Goal: Find specific page/section: Find specific page/section

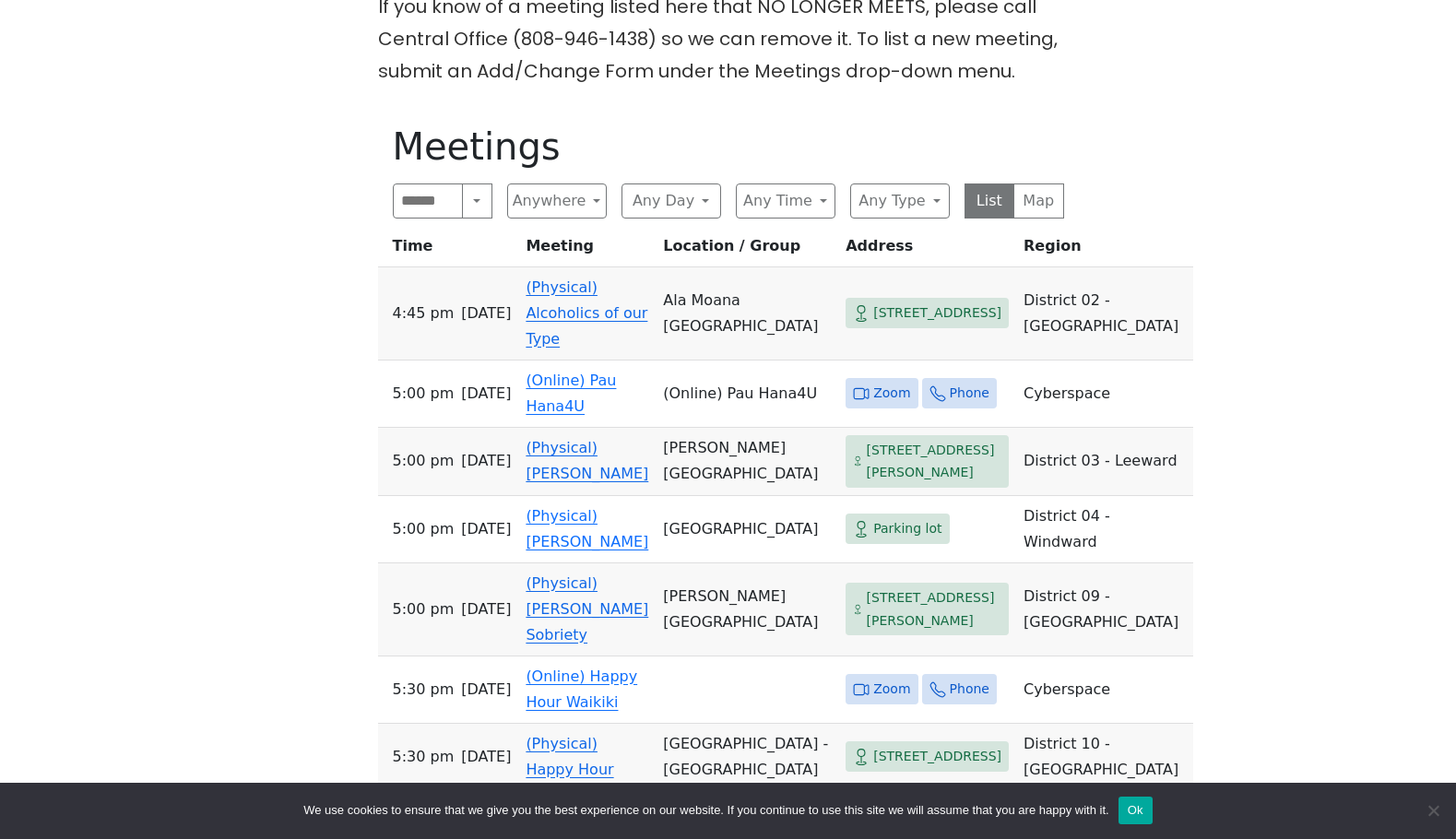
scroll to position [830, 0]
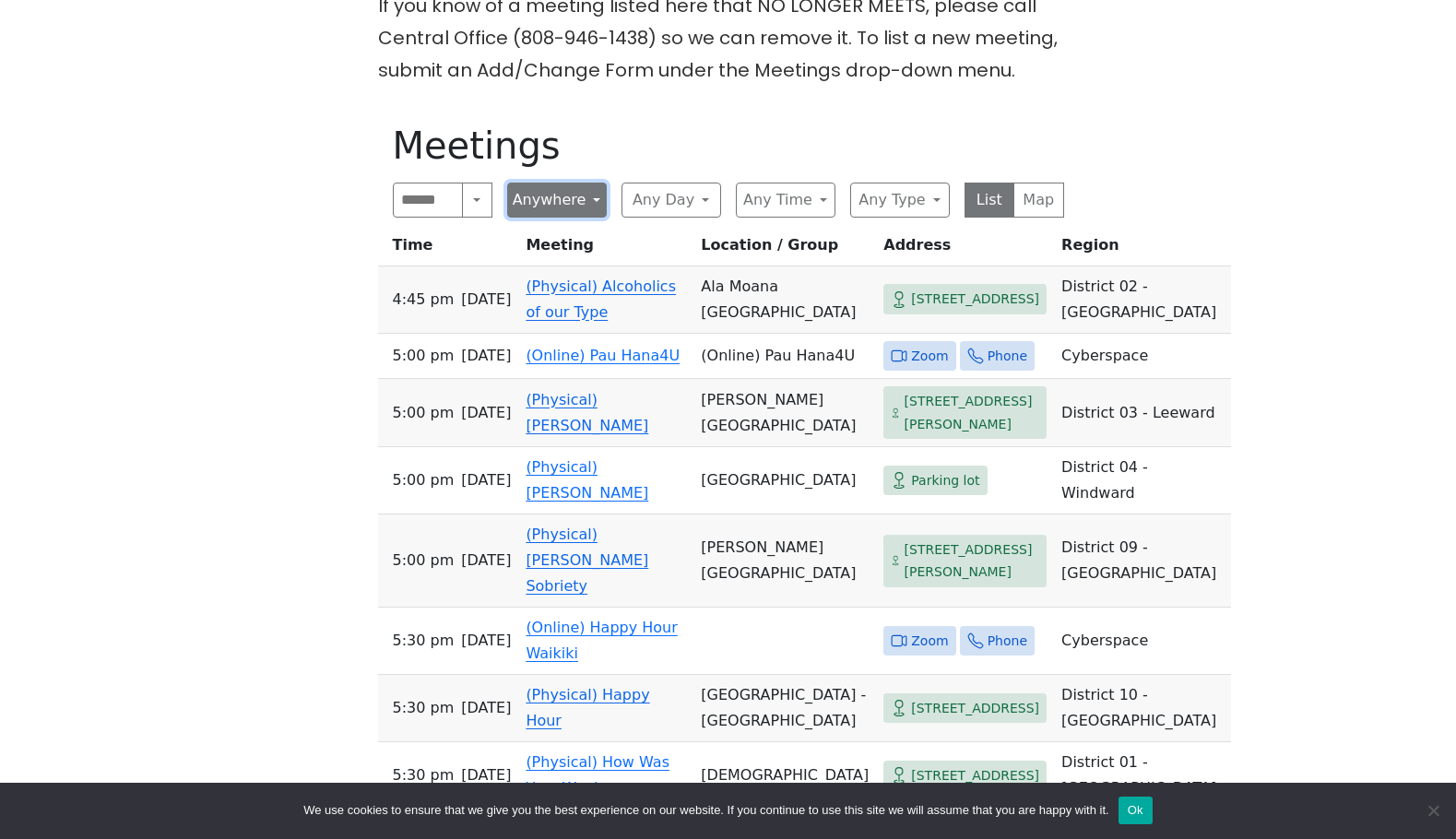
click at [575, 183] on button "Anywhere" at bounding box center [557, 200] width 100 height 35
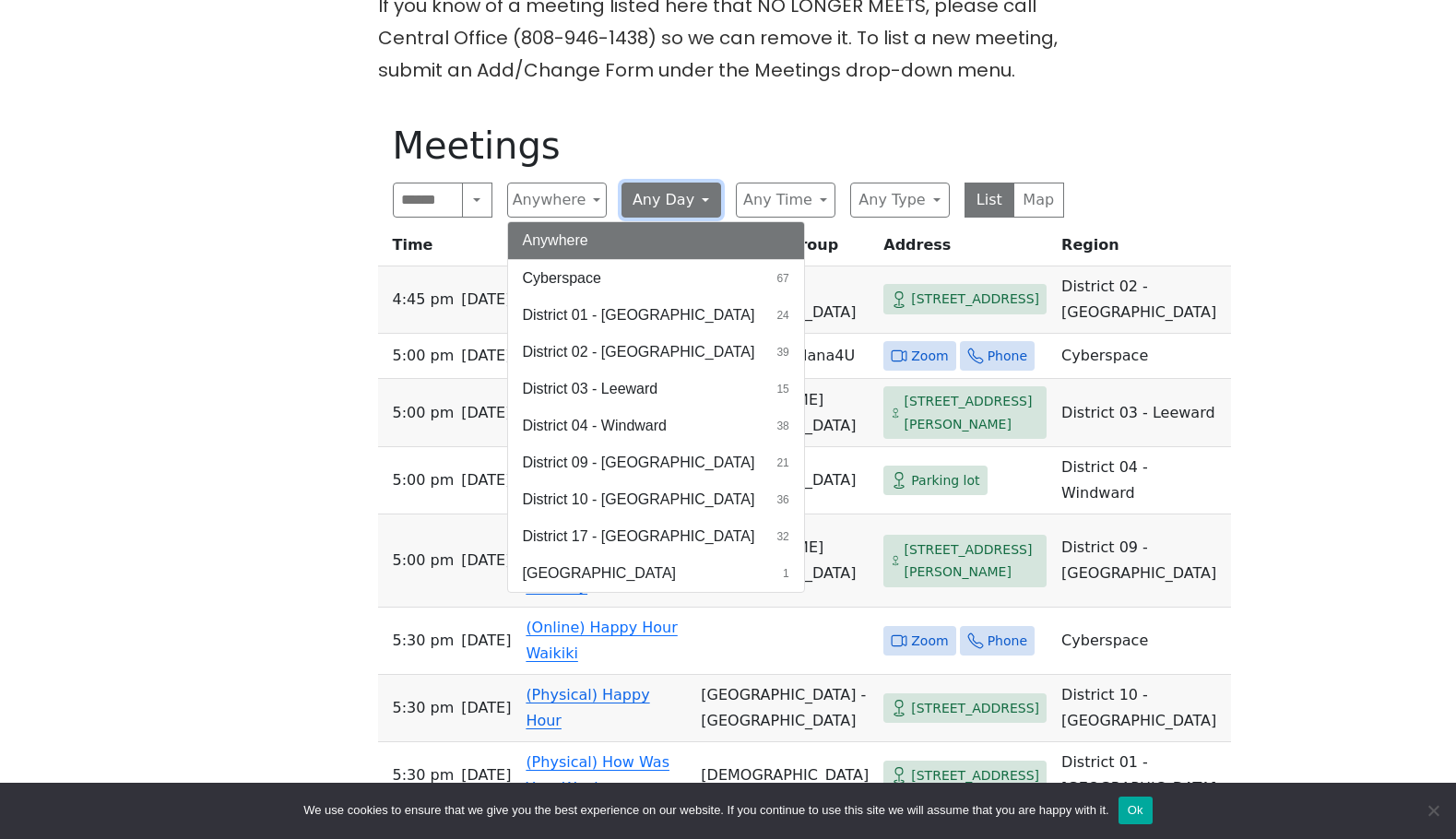
click at [662, 183] on button "Any Day" at bounding box center [672, 200] width 100 height 35
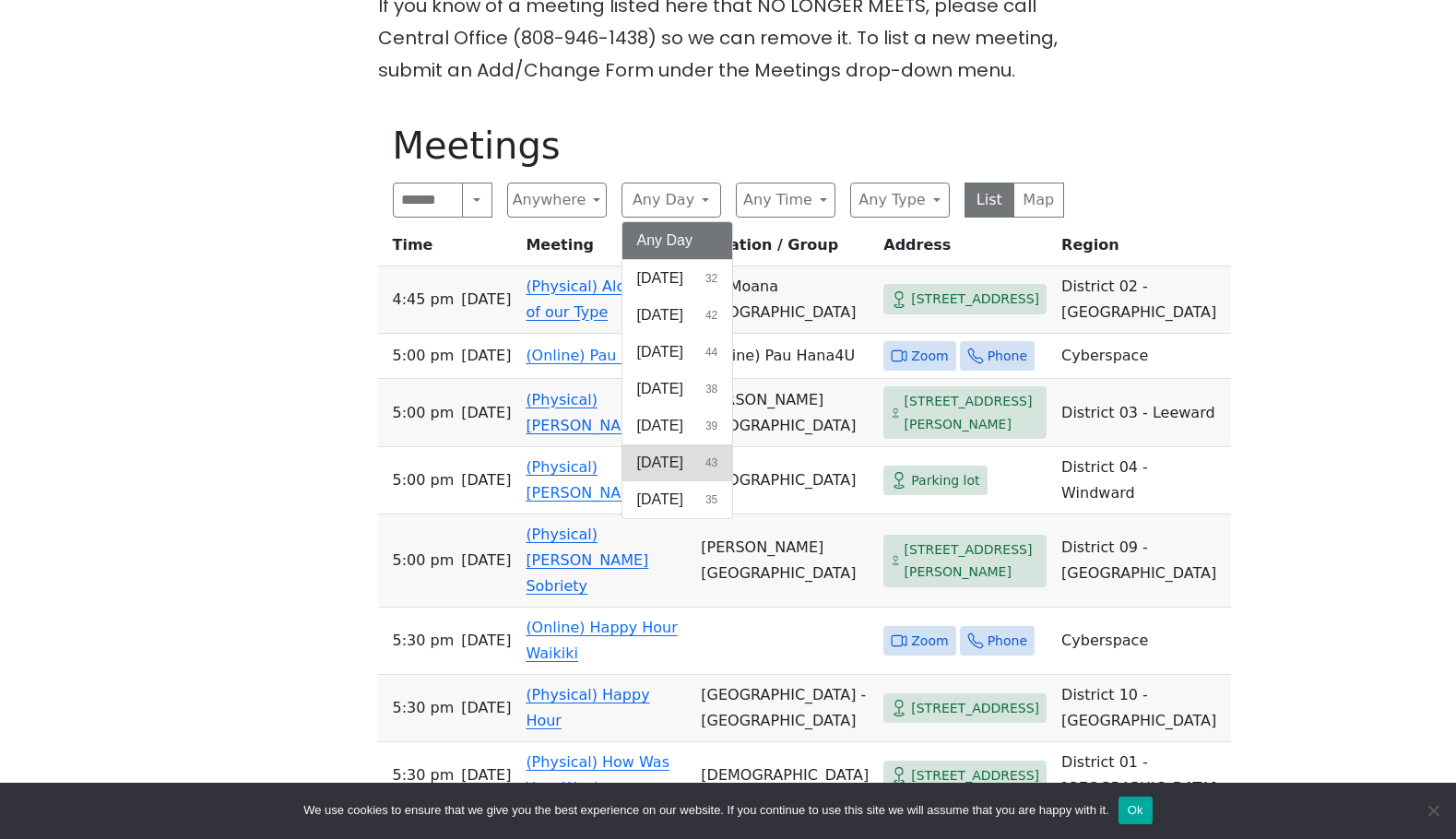
click at [689, 445] on button "[DATE] 43" at bounding box center [678, 464] width 110 height 37
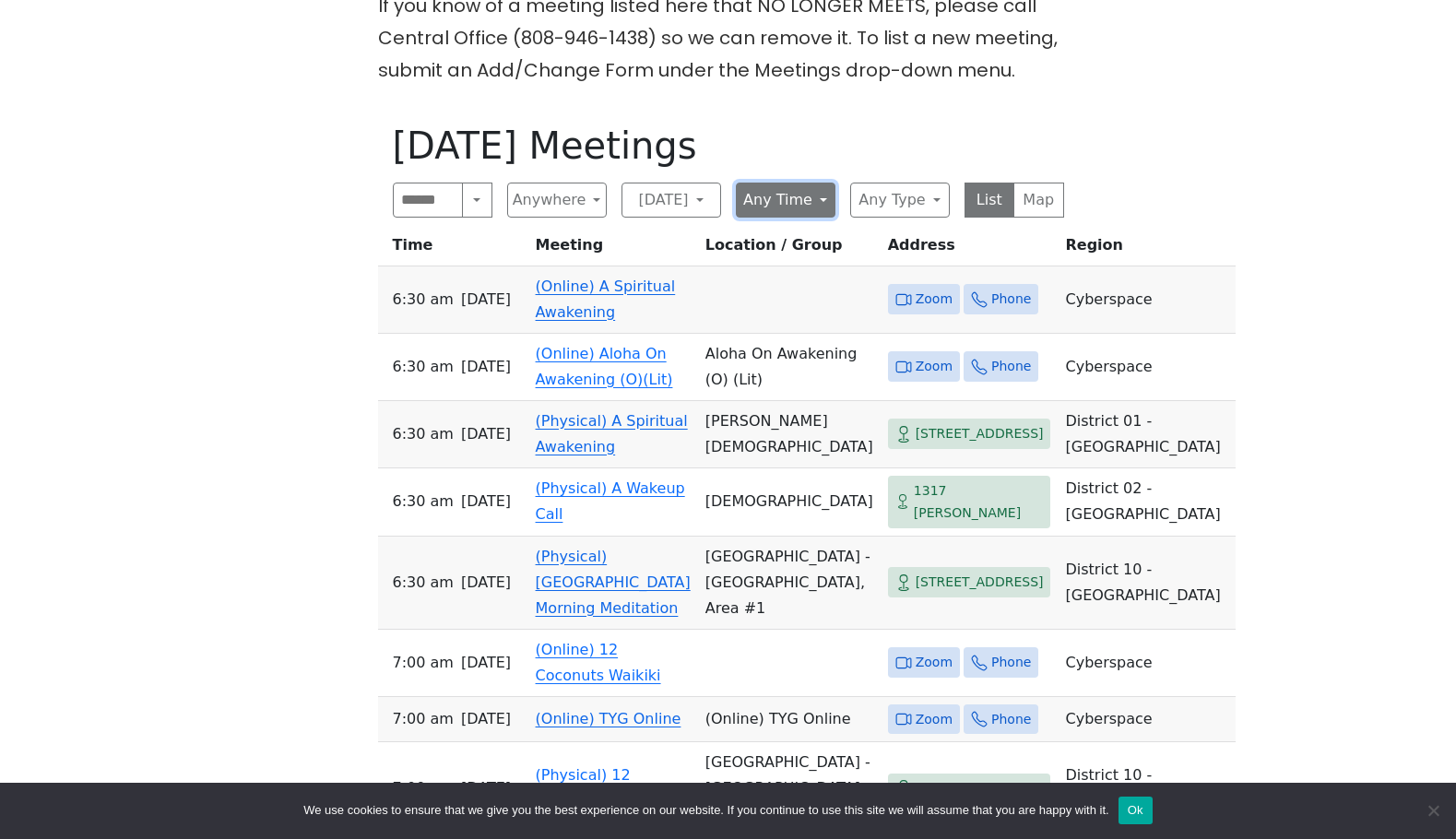
click at [804, 183] on button "Any Time" at bounding box center [786, 200] width 100 height 35
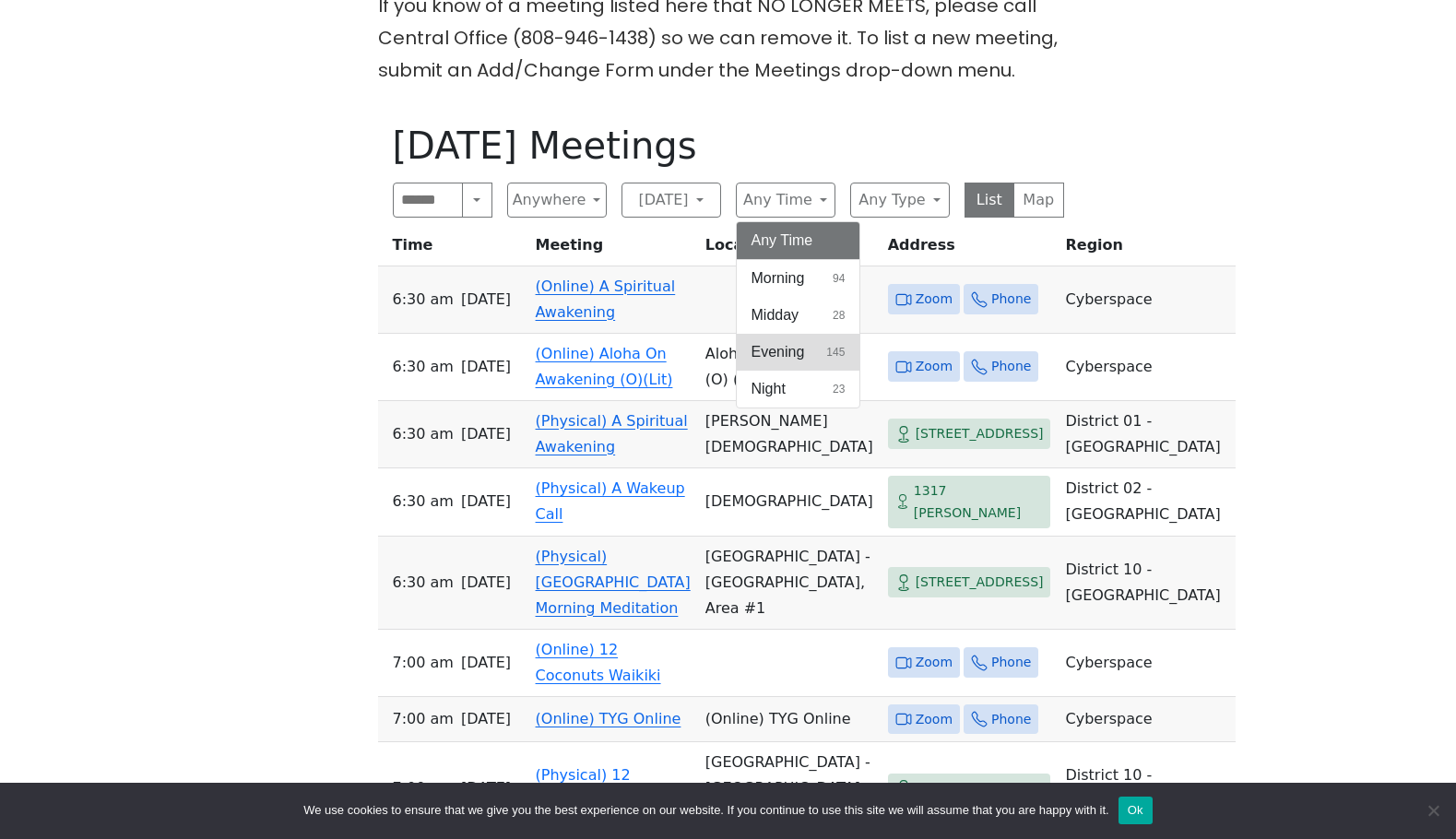
click at [817, 333] on button "Evening 145" at bounding box center [798, 352] width 123 height 37
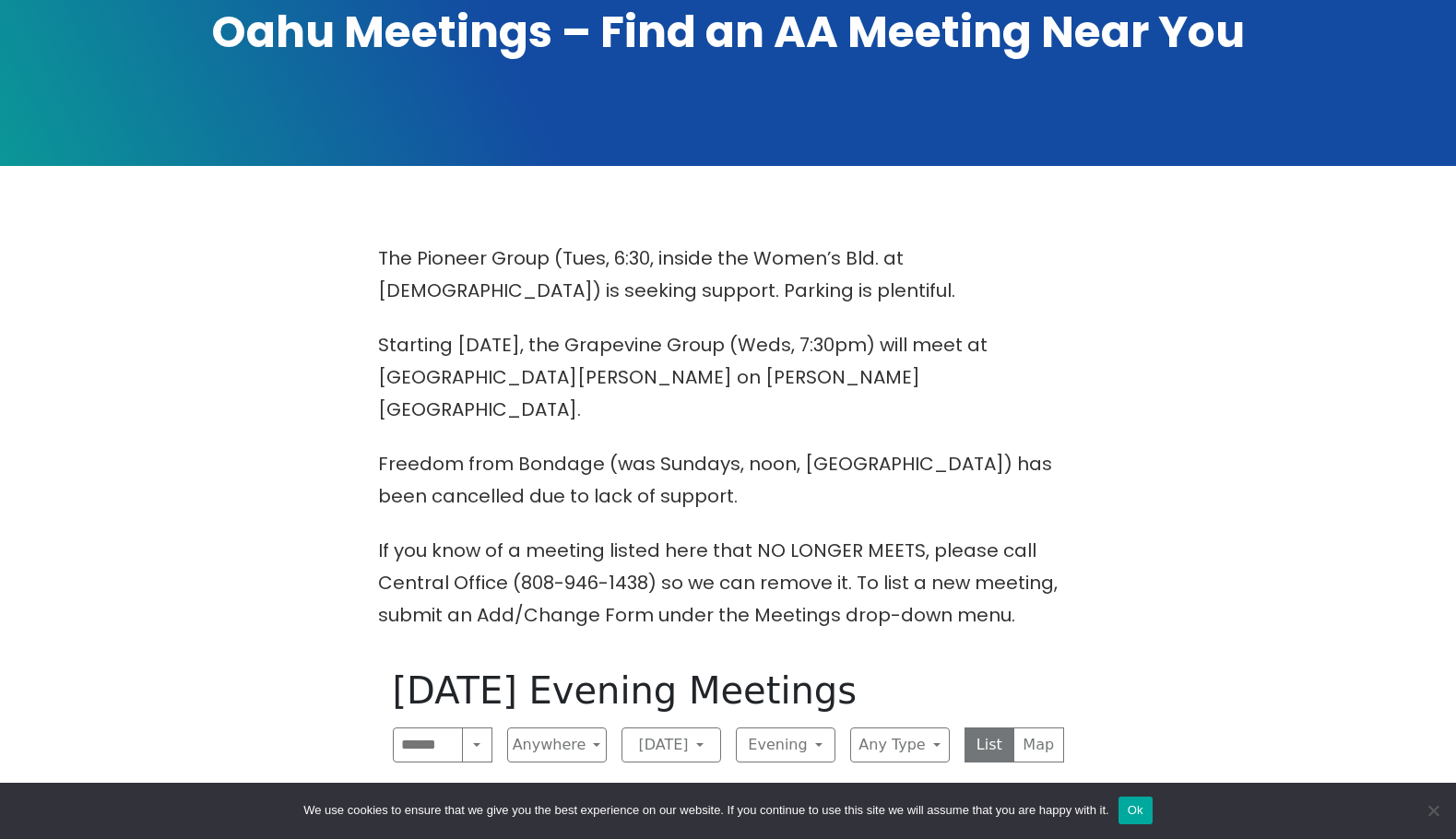
scroll to position [553, 0]
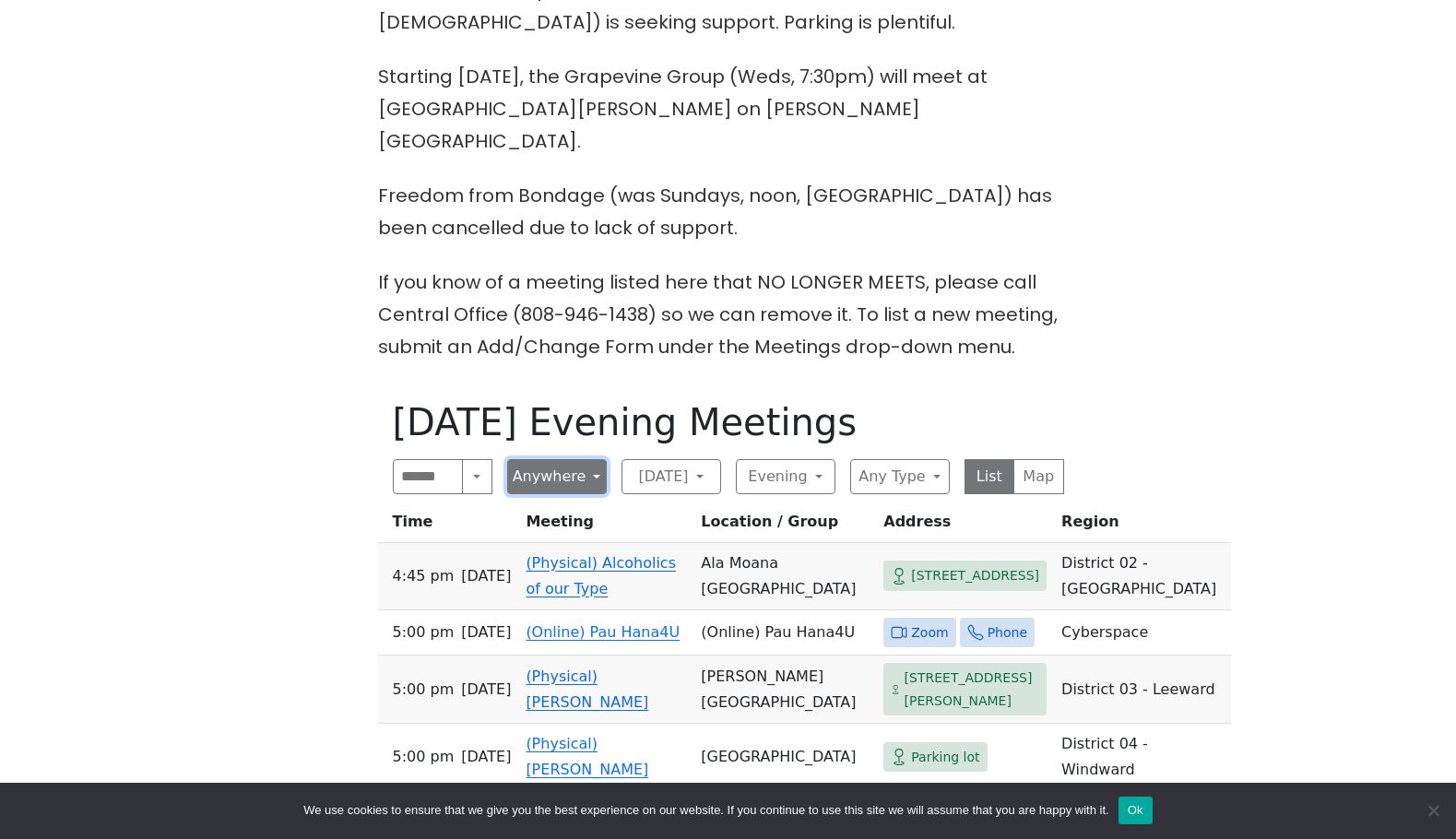
click at [555, 460] on button "Anywhere" at bounding box center [557, 477] width 100 height 35
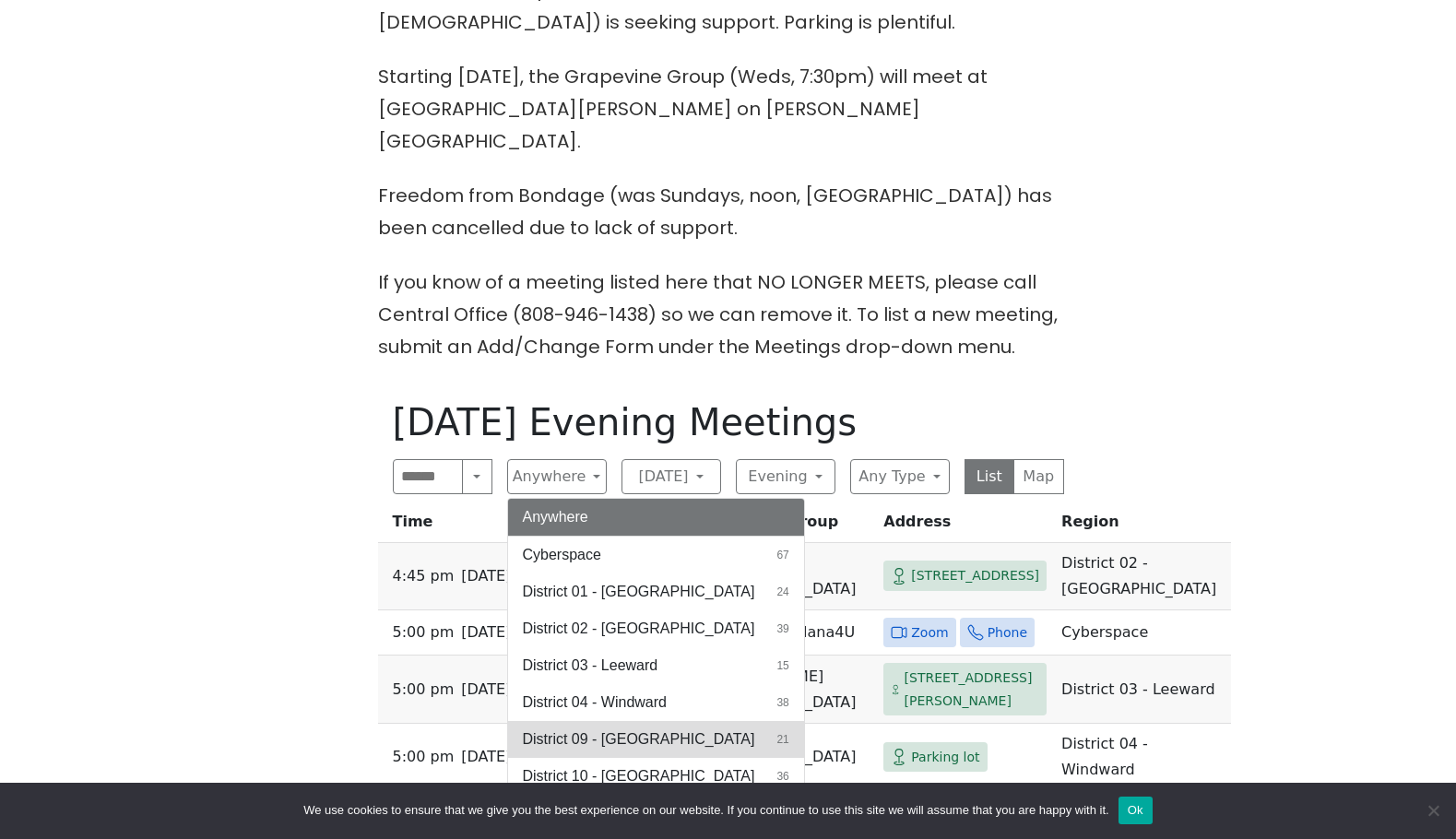
click at [689, 729] on span "District 09 - [GEOGRAPHIC_DATA]" at bounding box center [640, 739] width 233 height 22
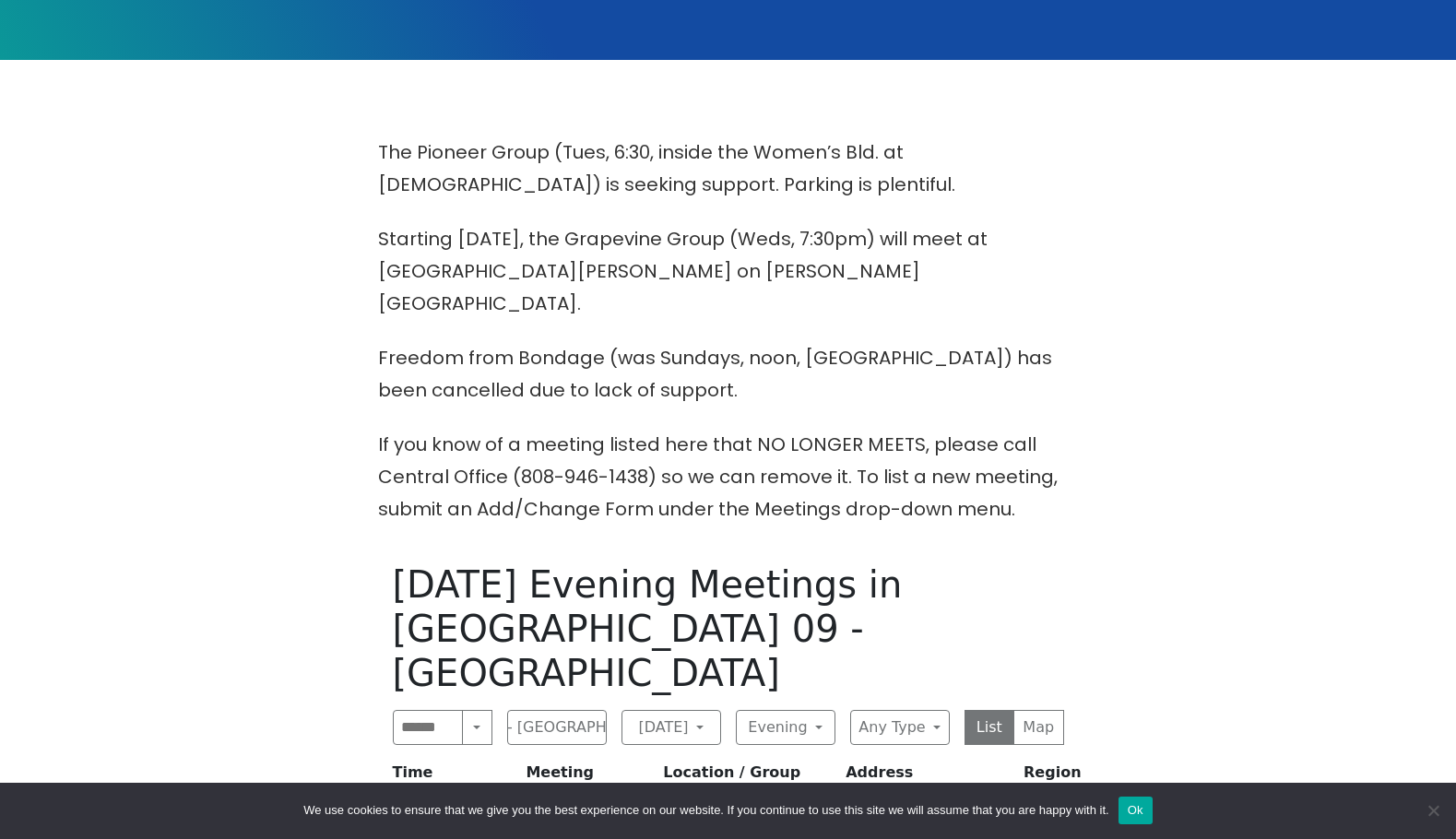
scroll to position [369, 0]
